Goal: Transaction & Acquisition: Book appointment/travel/reservation

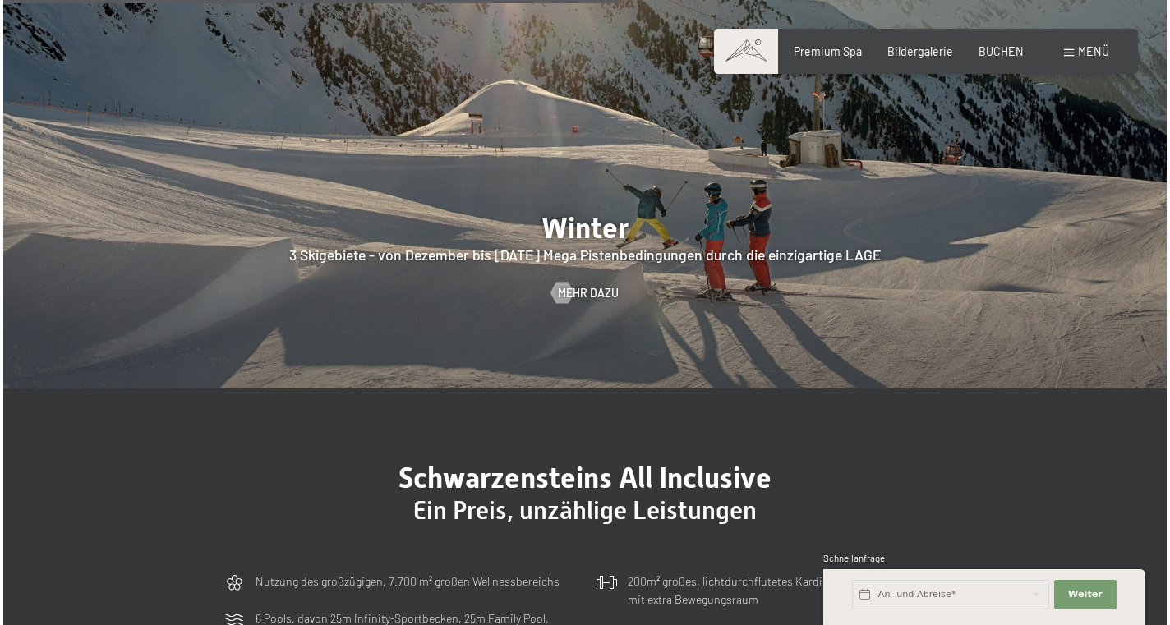
scroll to position [3558, 0]
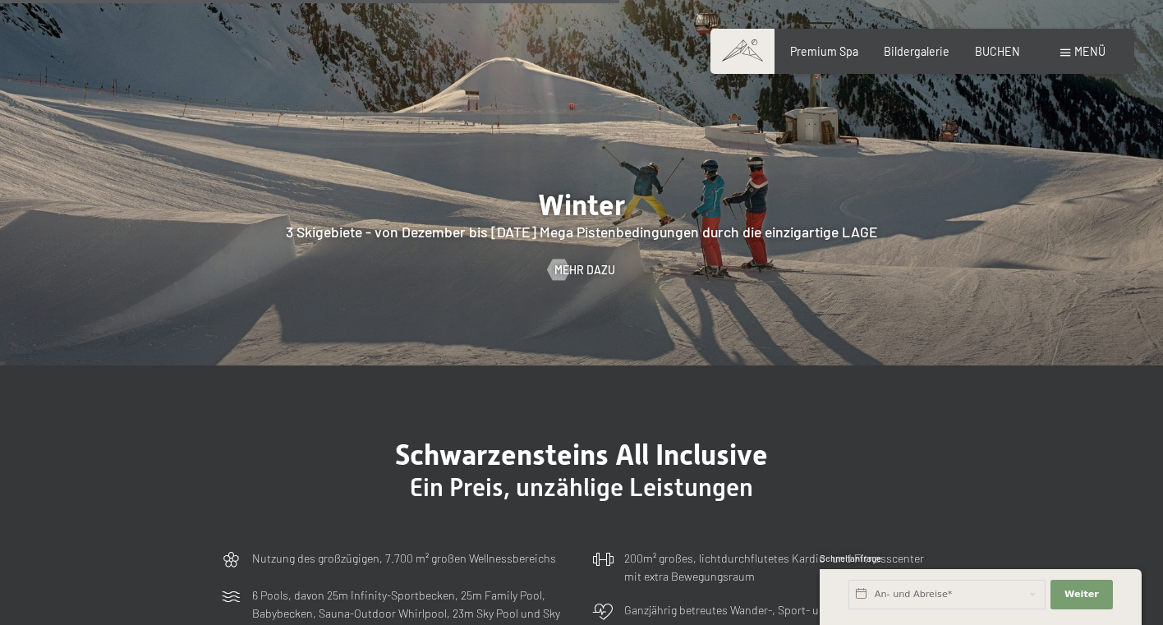
click at [1070, 52] on span at bounding box center [1065, 52] width 10 height 7
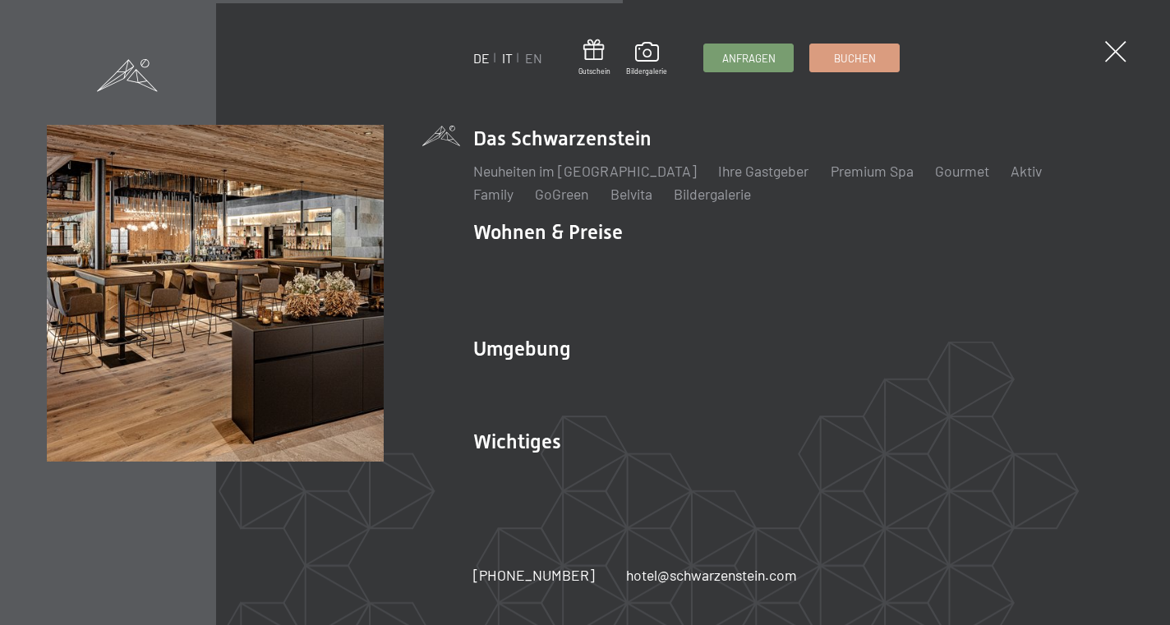
click at [505, 60] on link "IT" at bounding box center [507, 58] width 11 height 16
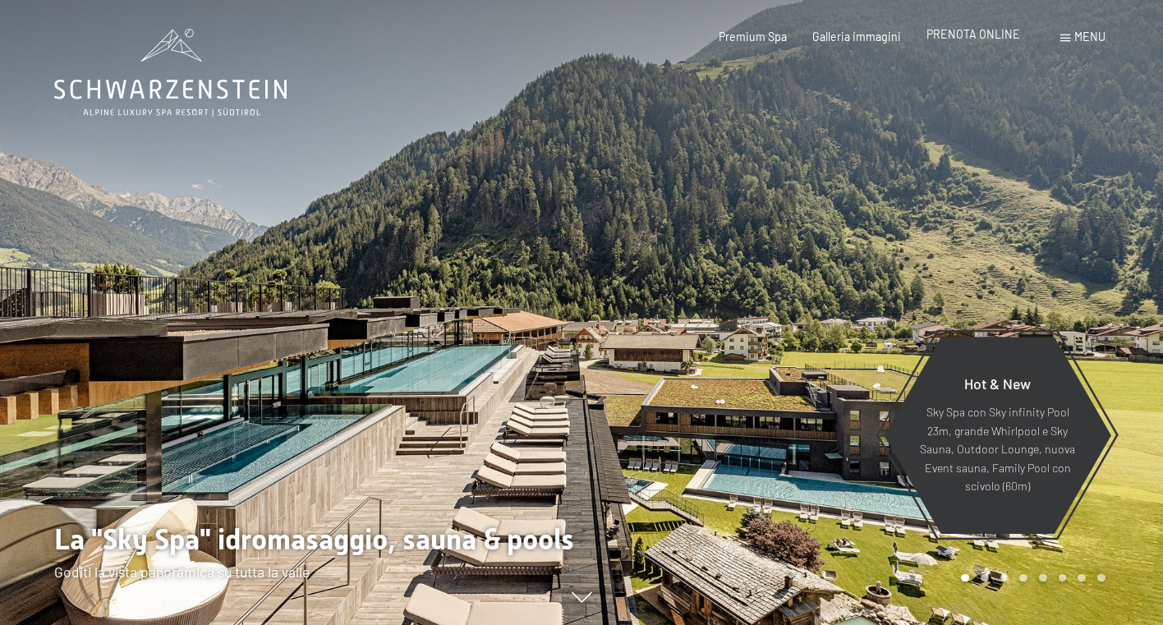
click at [969, 41] on span "PRENOTA ONLINE" at bounding box center [974, 34] width 94 height 14
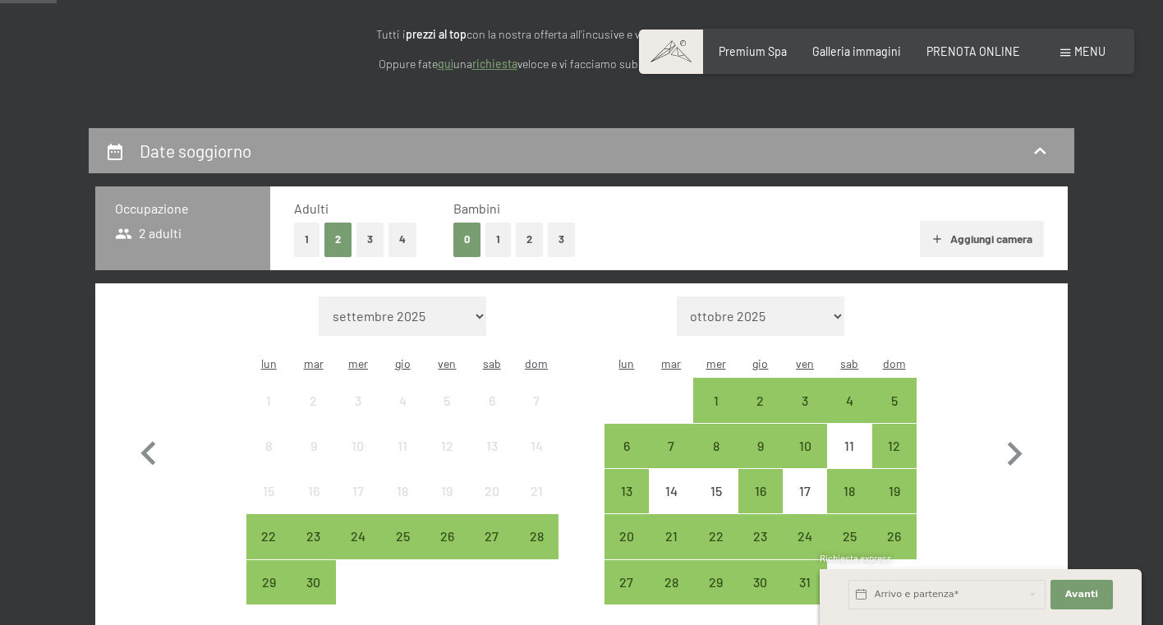
scroll to position [268, 0]
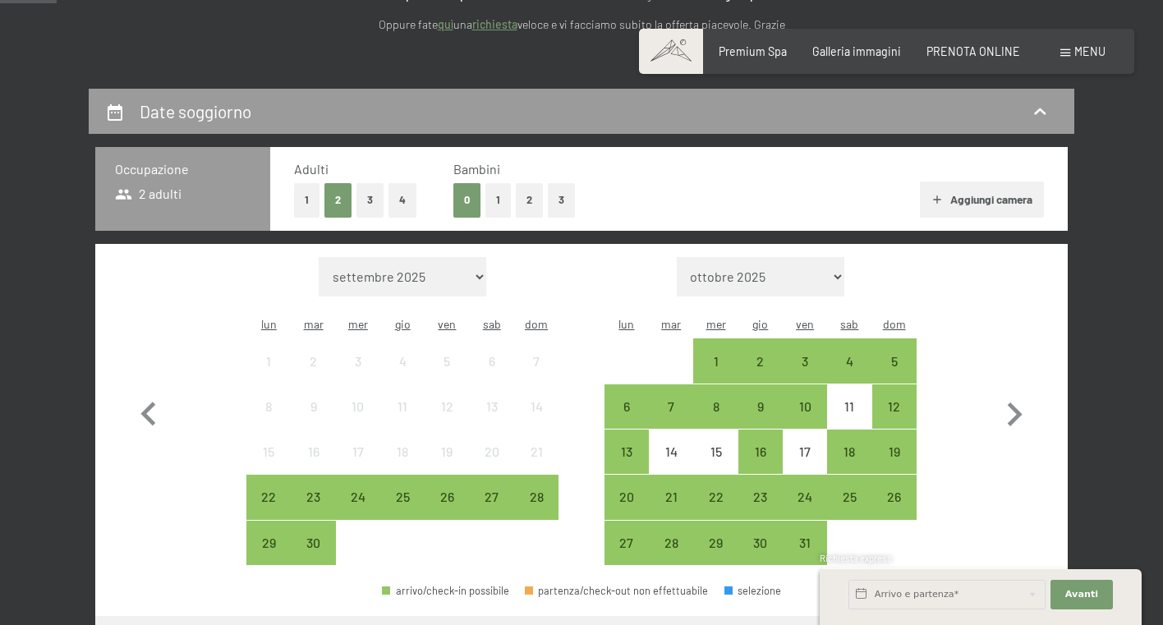
click at [502, 200] on button "1" at bounding box center [497, 200] width 25 height 34
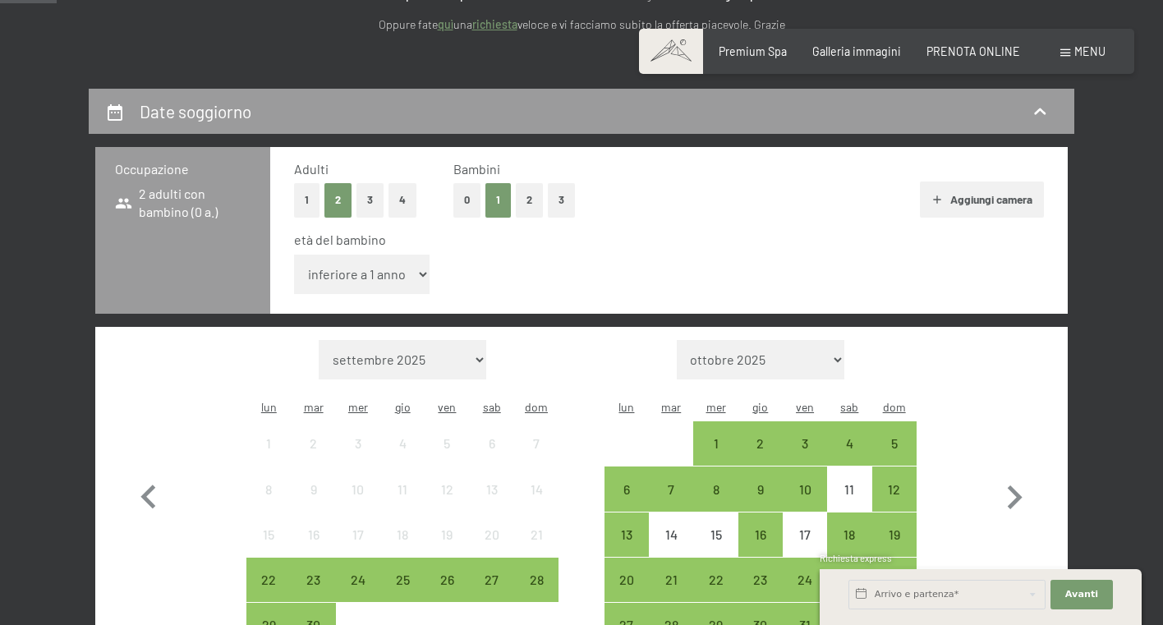
select select "11"
click at [1019, 474] on icon "button" at bounding box center [1015, 498] width 48 height 48
select select "2025-10-01"
select select "2025-11-01"
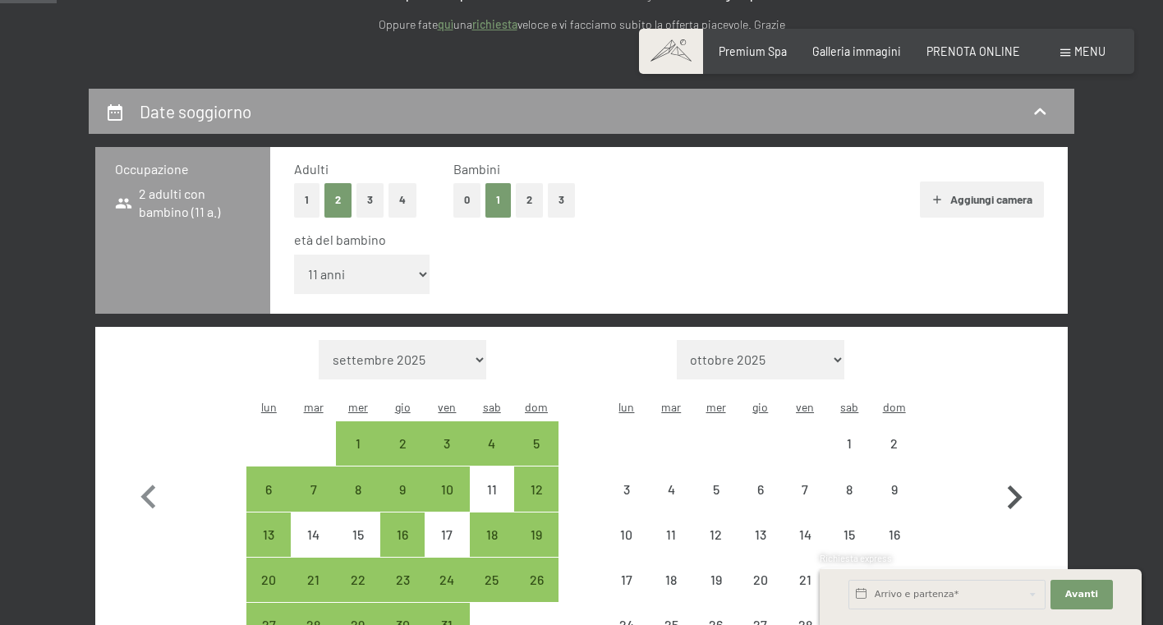
click at [1019, 474] on icon "button" at bounding box center [1015, 498] width 48 height 48
select select "2025-11-01"
select select "2025-12-01"
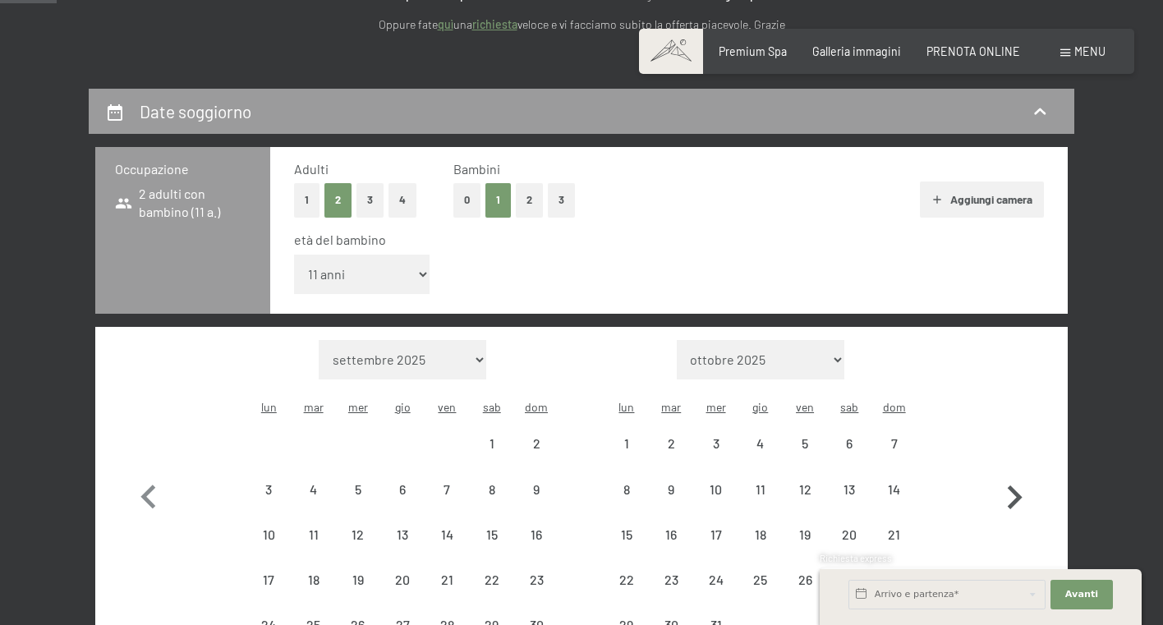
select select "2025-11-01"
select select "2025-12-01"
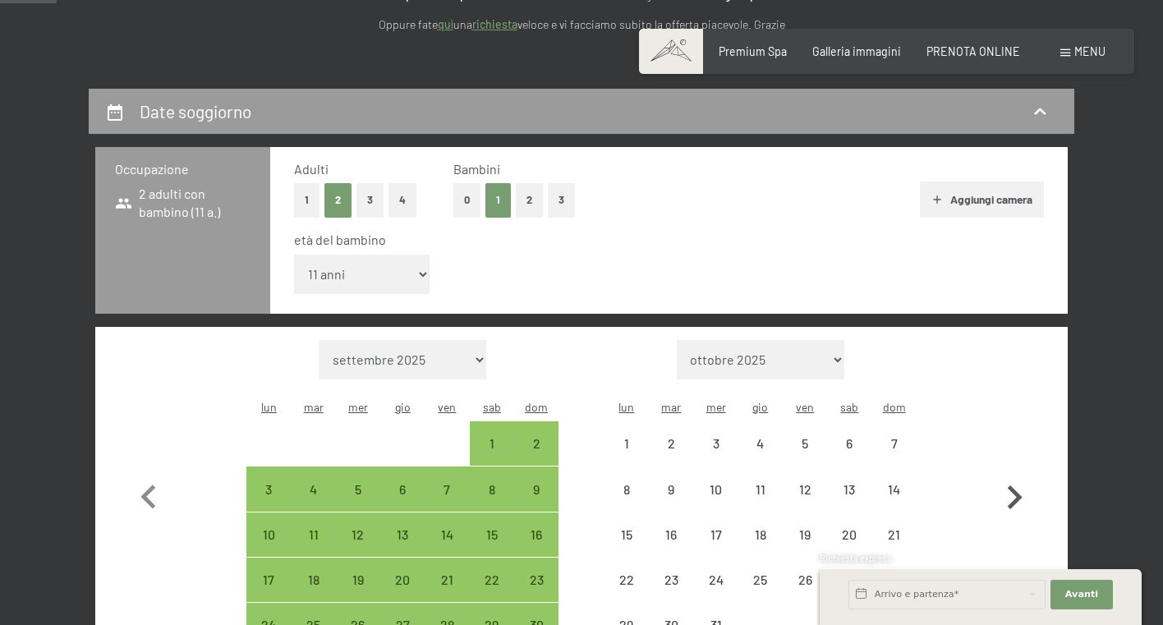
select select "2025-11-01"
select select "2025-12-01"
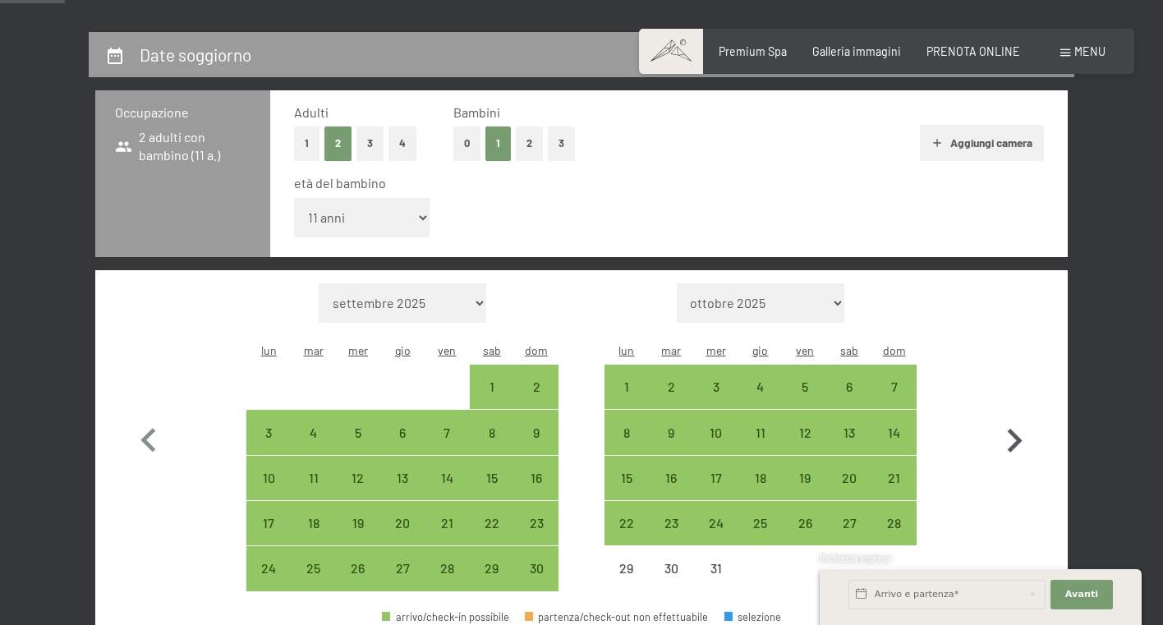
scroll to position [330, 0]
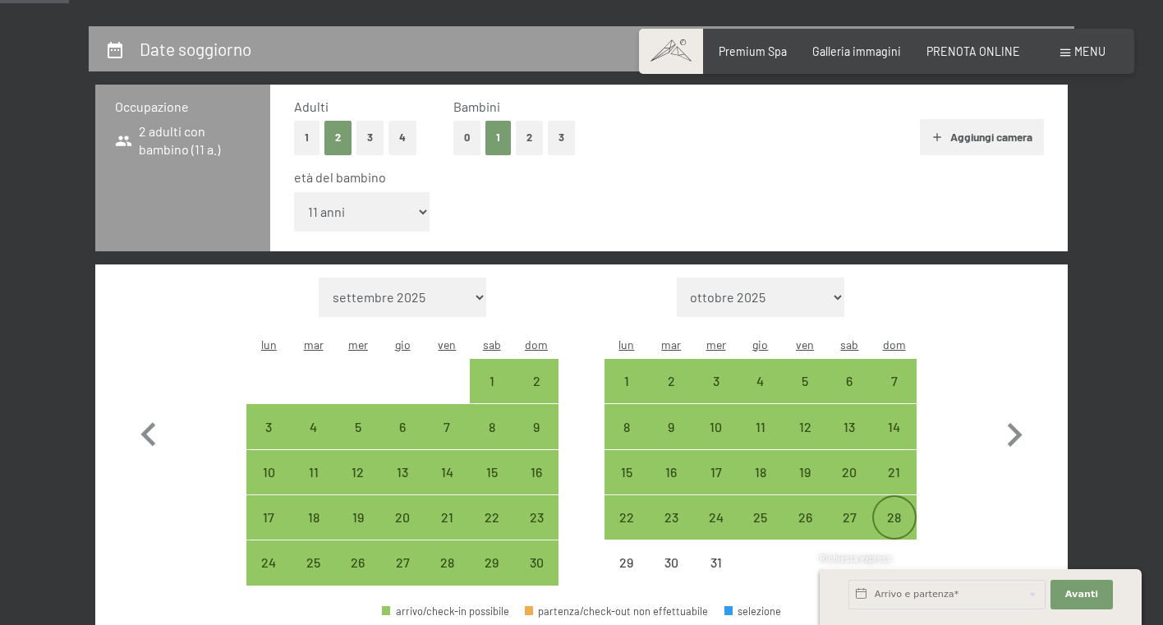
click at [901, 511] on div "28" at bounding box center [894, 531] width 41 height 41
select select "2025-11-01"
select select "2025-12-01"
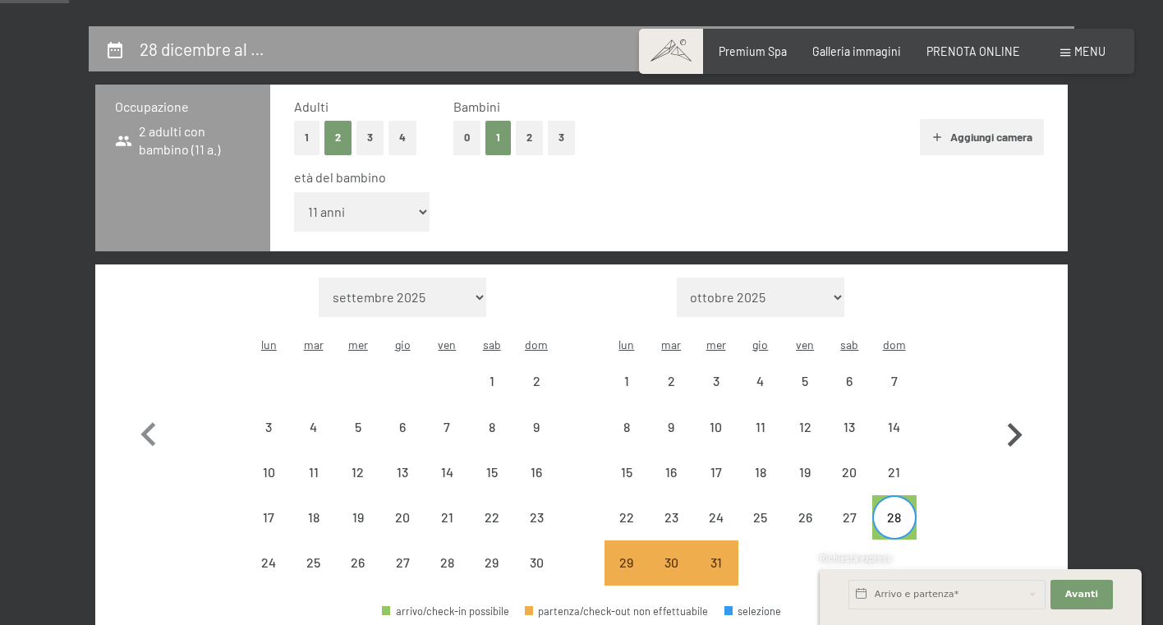
click at [1021, 423] on icon "button" at bounding box center [1015, 435] width 15 height 24
select select "2025-12-01"
select select "2026-01-01"
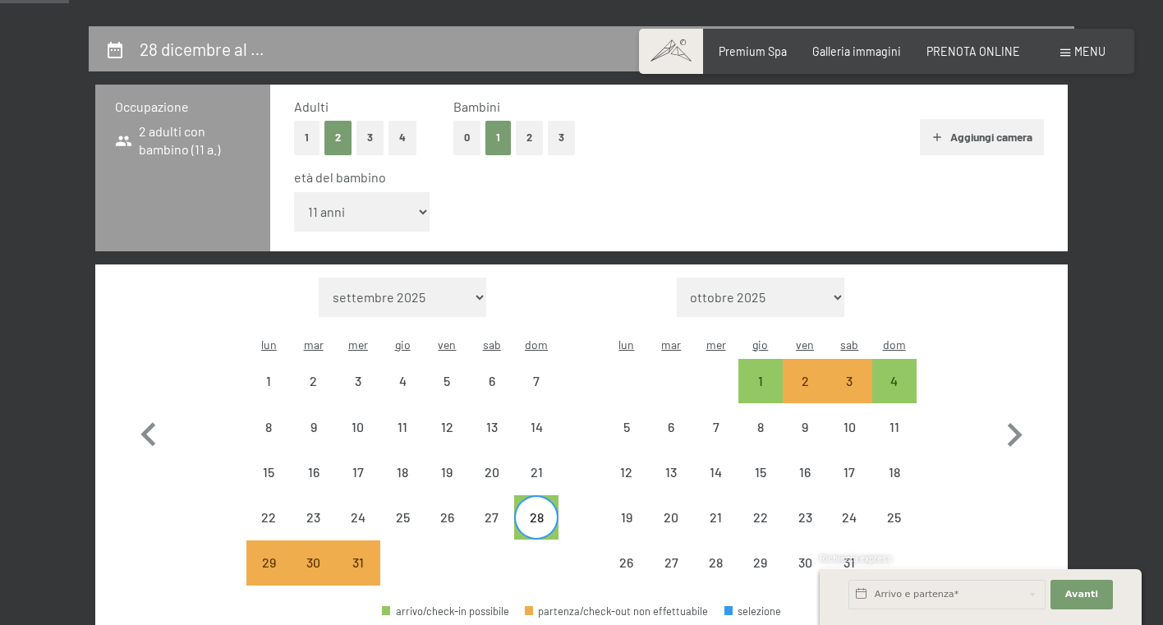
select select "2025-12-01"
select select "2026-01-01"
click at [898, 375] on div "4" at bounding box center [894, 395] width 41 height 41
select select "2025-12-01"
select select "2026-01-01"
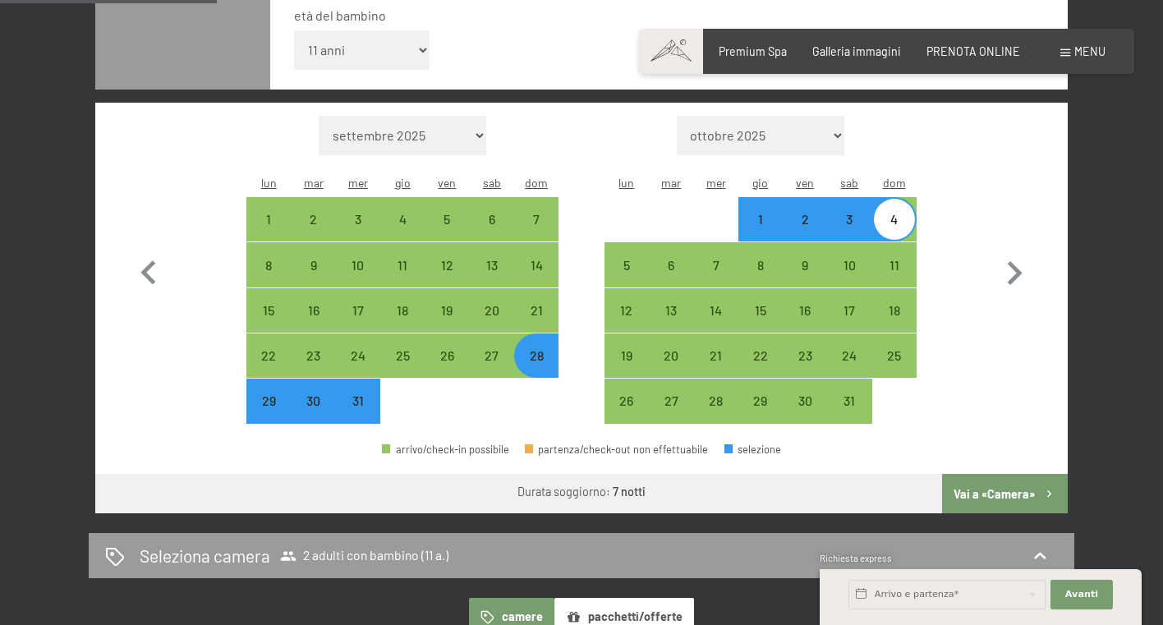
scroll to position [492, 0]
click at [987, 474] on button "Vai a «Camera»" at bounding box center [1005, 493] width 126 height 39
select select "2025-12-01"
select select "2026-01-01"
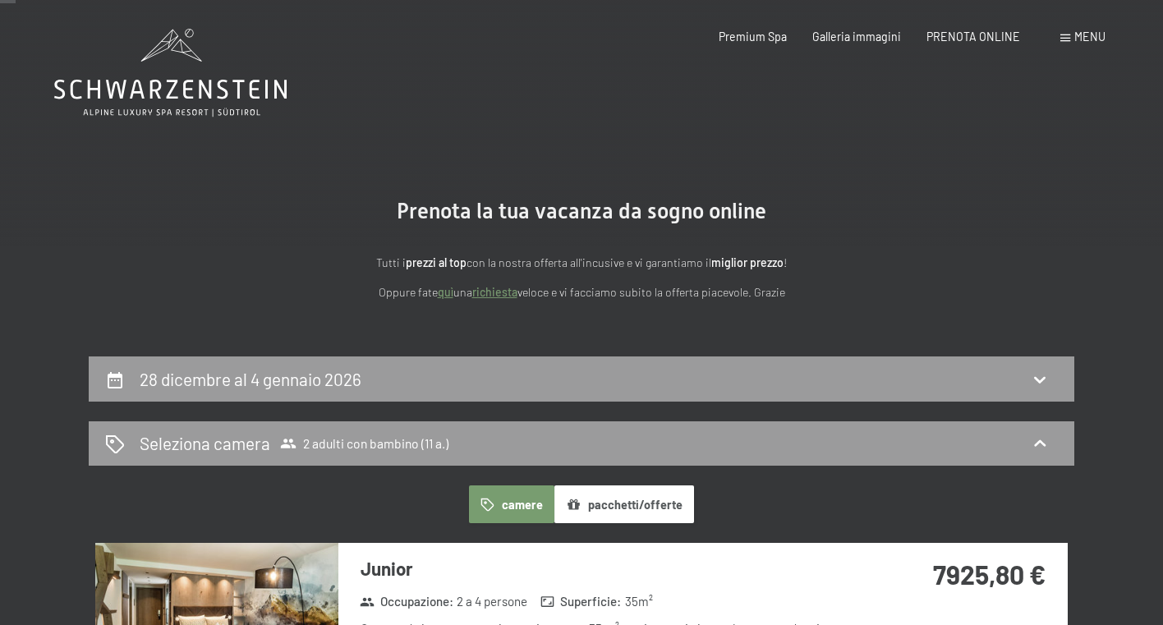
scroll to position [0, 0]
